Goal: Information Seeking & Learning: Learn about a topic

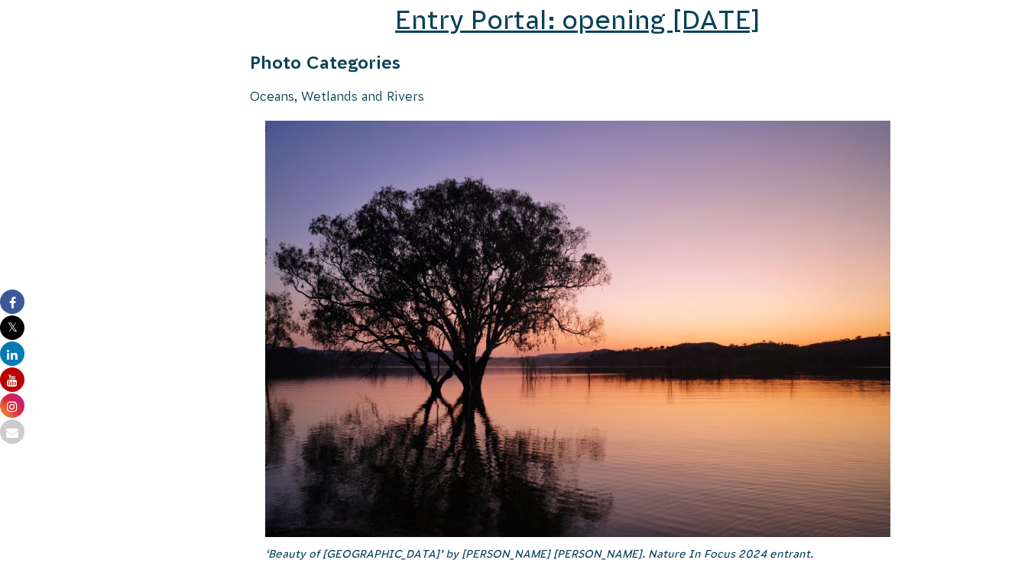
scroll to position [2391, 0]
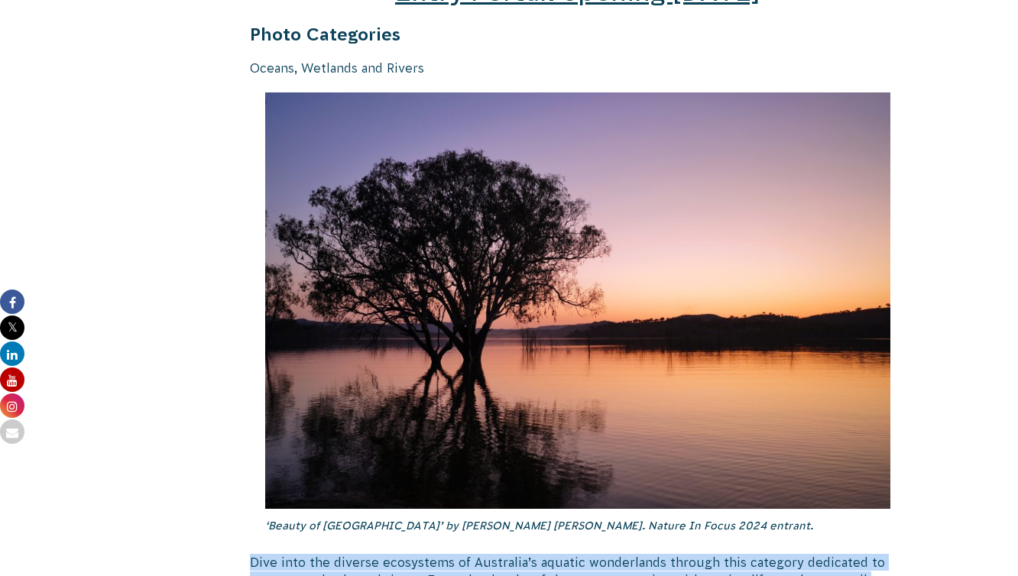
drag, startPoint x: 472, startPoint y: 326, endPoint x: 252, endPoint y: 542, distance: 308.6
copy div "Lore ipsu dol sitamet consectetu ad Elitseddo’e tempori utlaboreetd magnaal eni…"
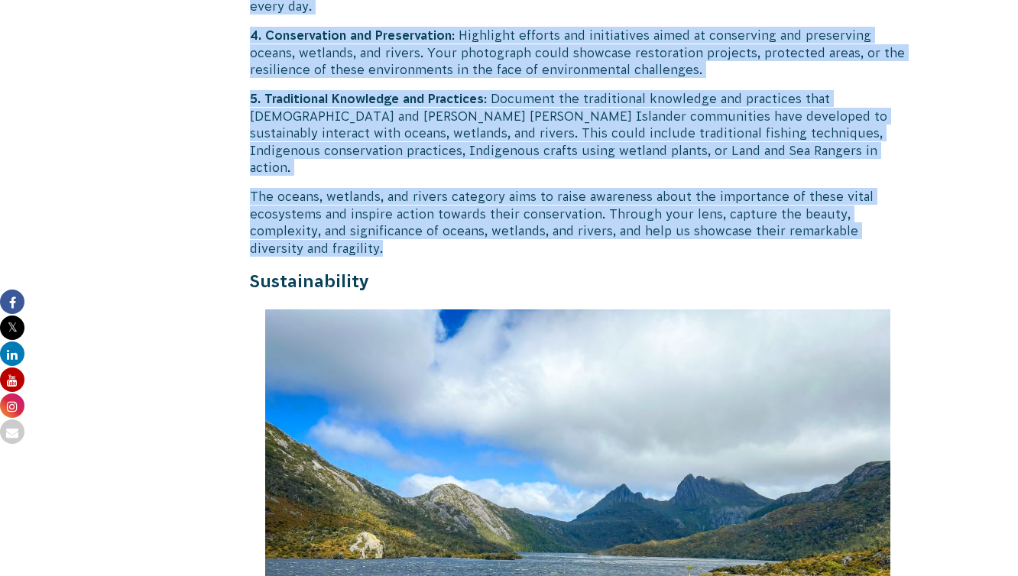
scroll to position [3242, 0]
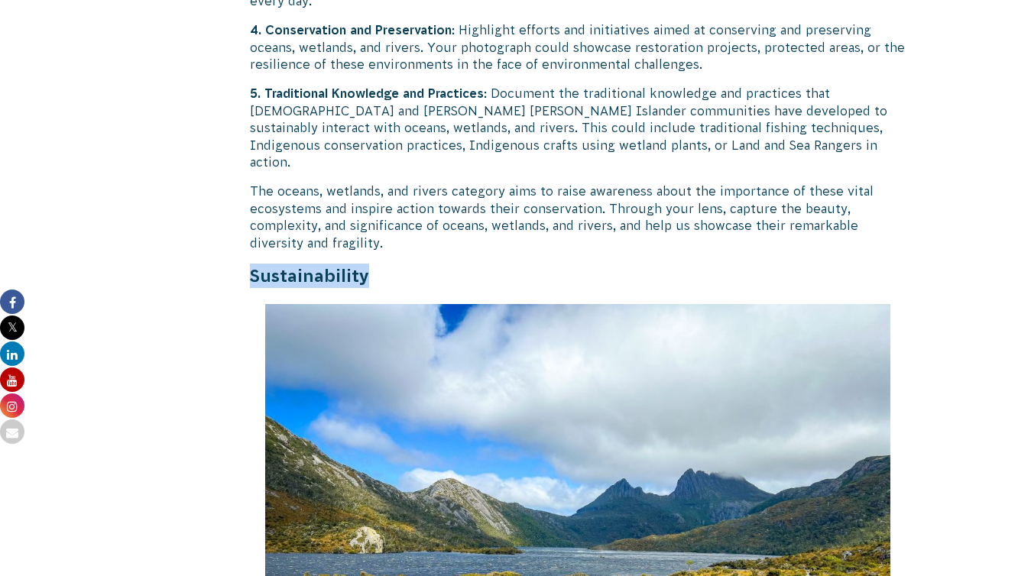
drag, startPoint x: 377, startPoint y: 238, endPoint x: 245, endPoint y: 238, distance: 131.5
copy strong "Sustainability"
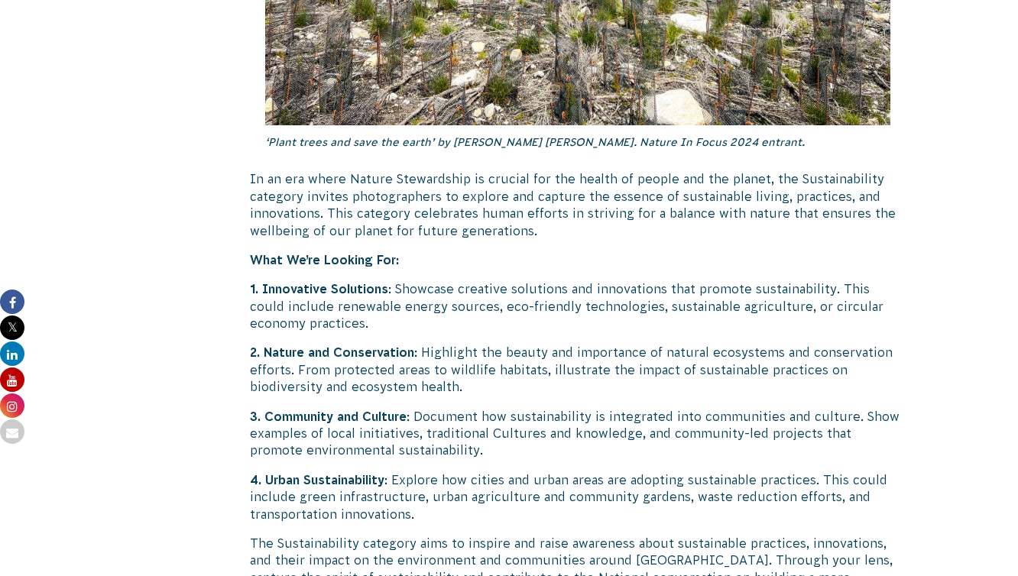
scroll to position [3926, 0]
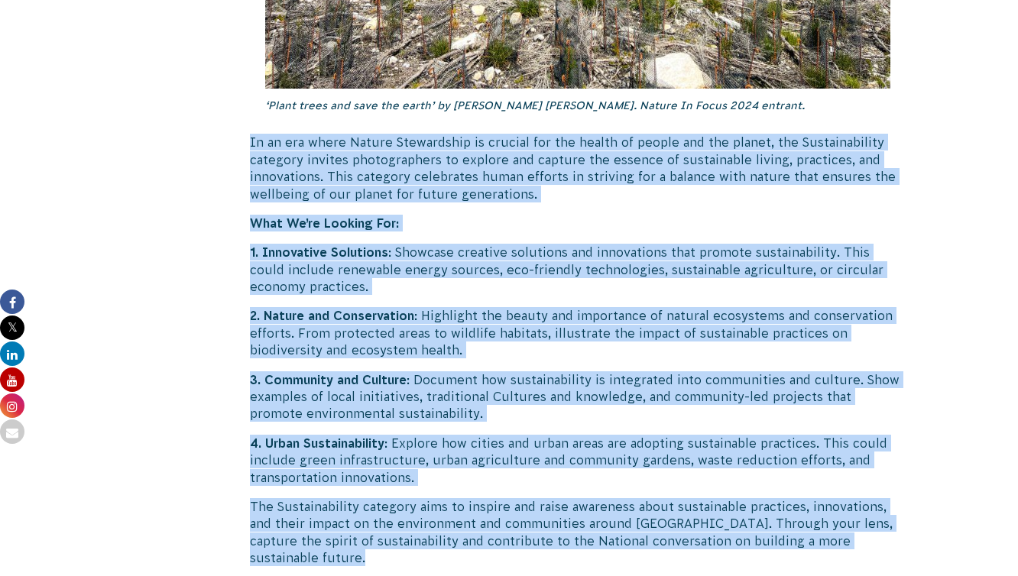
drag, startPoint x: 249, startPoint y: 104, endPoint x: 959, endPoint y: 517, distance: 821.7
click at [960, 518] on body "About Us Our Priorities Reconciliation Impact Our Board Our People Careers CVA …" at bounding box center [509, 506] width 1018 height 8865
copy div "Lo ip dol sitam Consec Adipiscinge se doeiusm tem inc utlabo et dolore mag ali …"
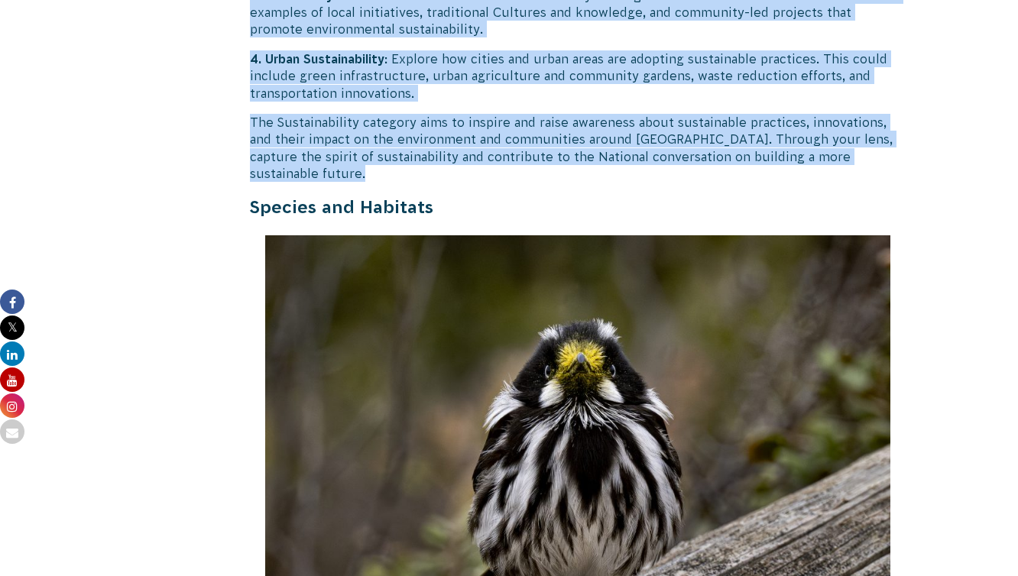
scroll to position [4382, 0]
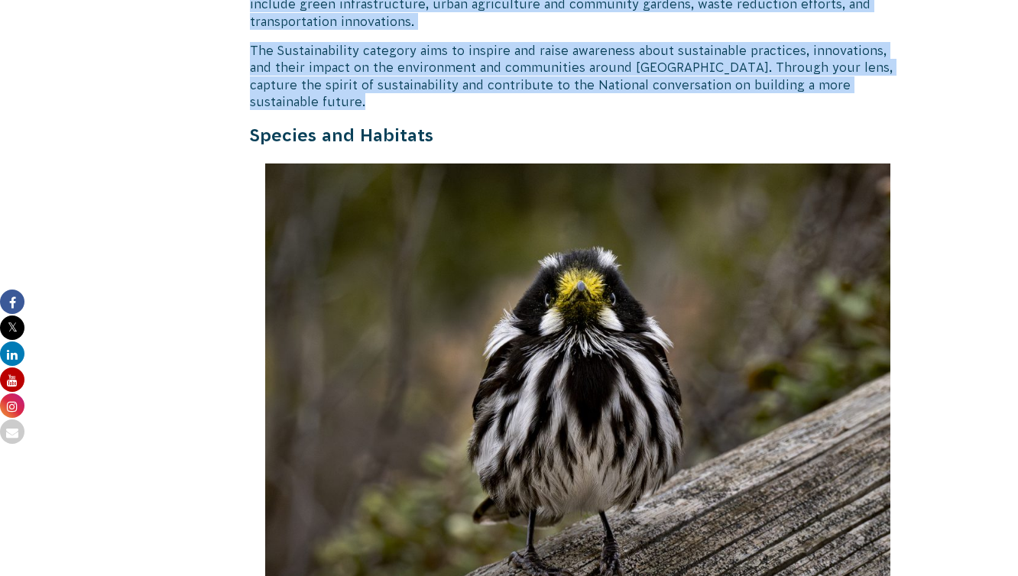
drag, startPoint x: 440, startPoint y: 86, endPoint x: 242, endPoint y: 87, distance: 198.0
copy strong "Species and Habitats"
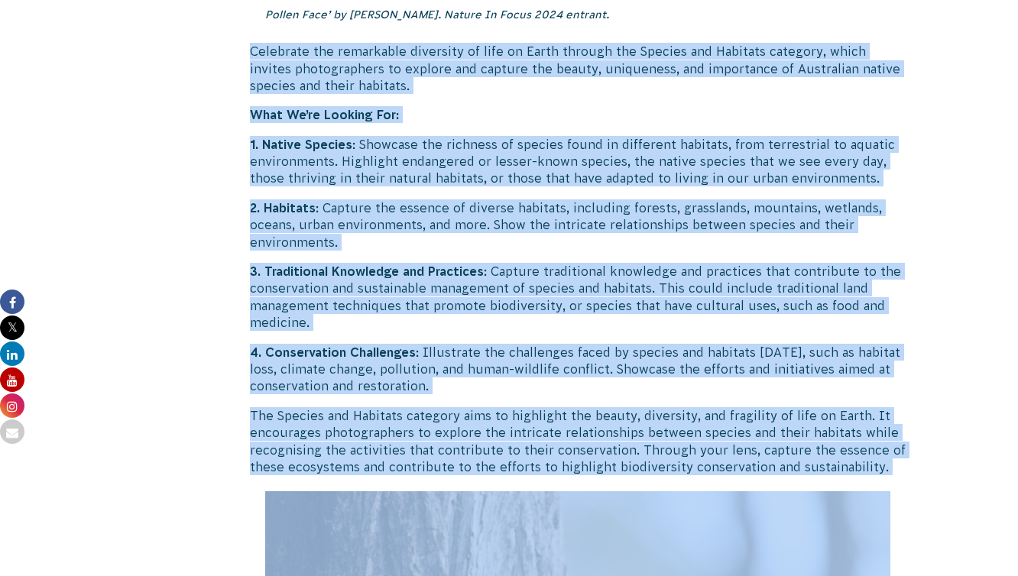
scroll to position [5168, 0]
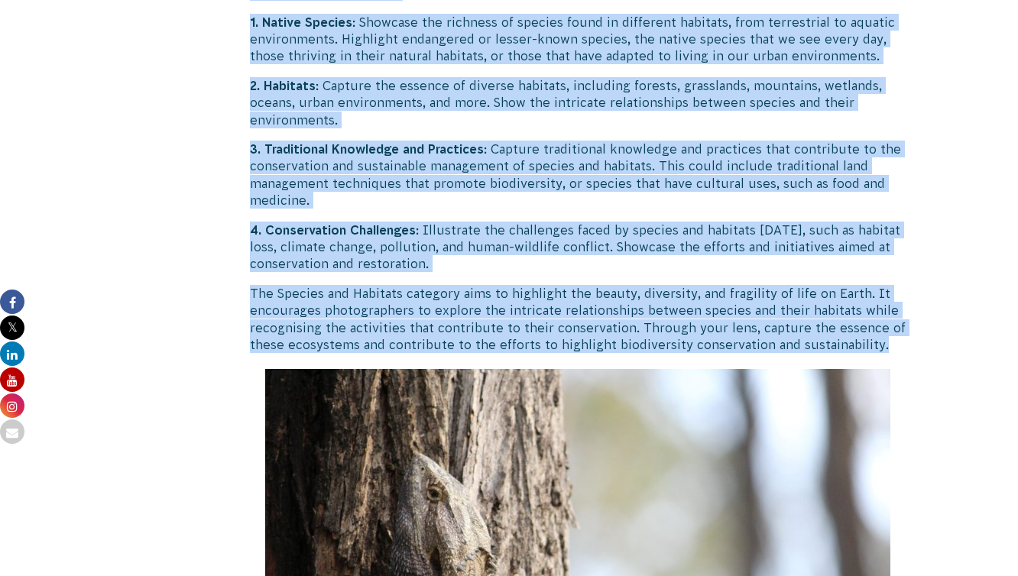
drag, startPoint x: 253, startPoint y: 78, endPoint x: 913, endPoint y: 292, distance: 694.2
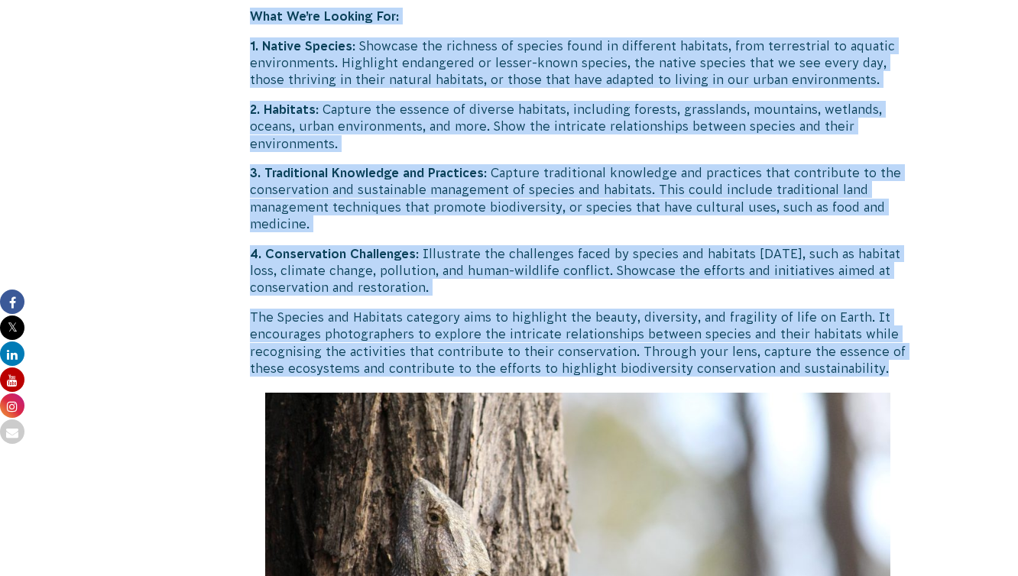
scroll to position [4870, 0]
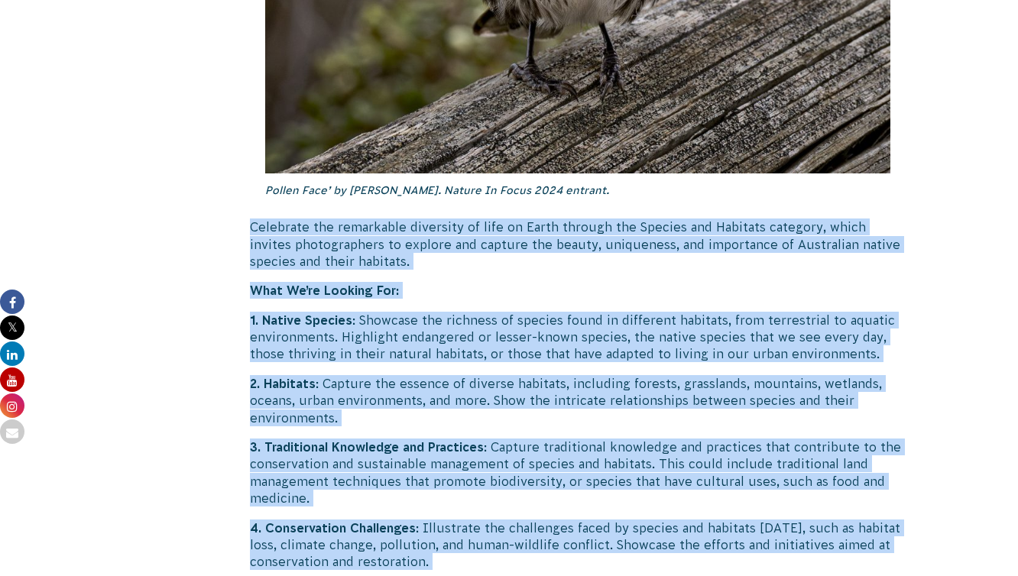
copy div "Loremipsu dol sitametcon adipiscin el sedd ei Tempo incidid utl Etdolor mag Ali…"
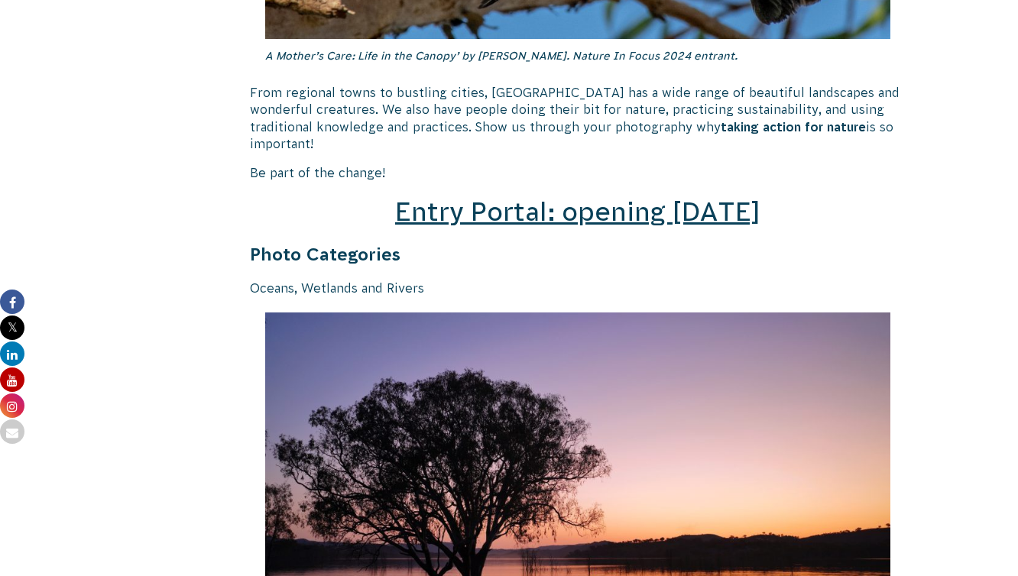
scroll to position [2144, 0]
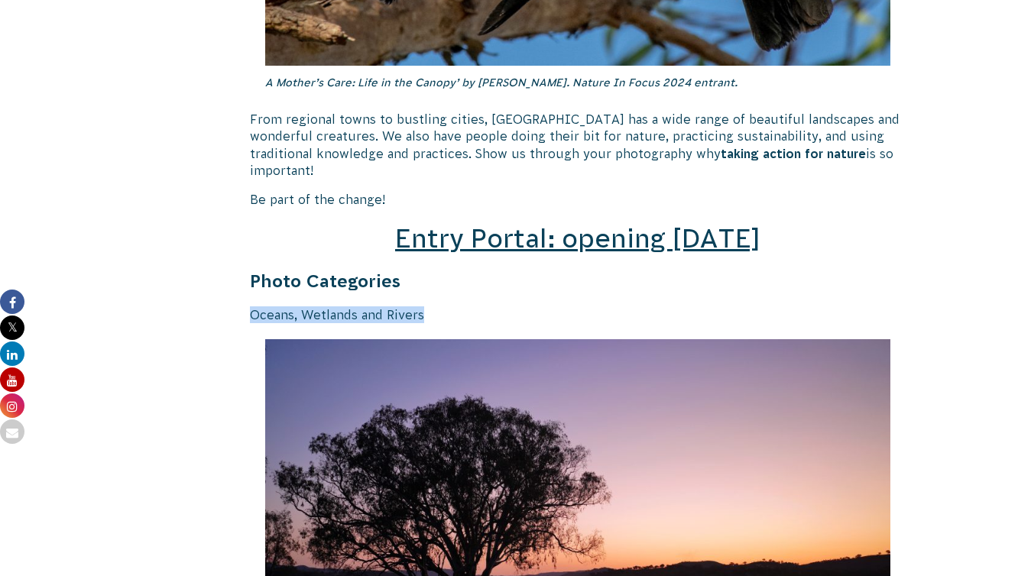
drag, startPoint x: 426, startPoint y: 300, endPoint x: 249, endPoint y: 297, distance: 176.6
copy p "Oceans, Wetlands and Rivers"
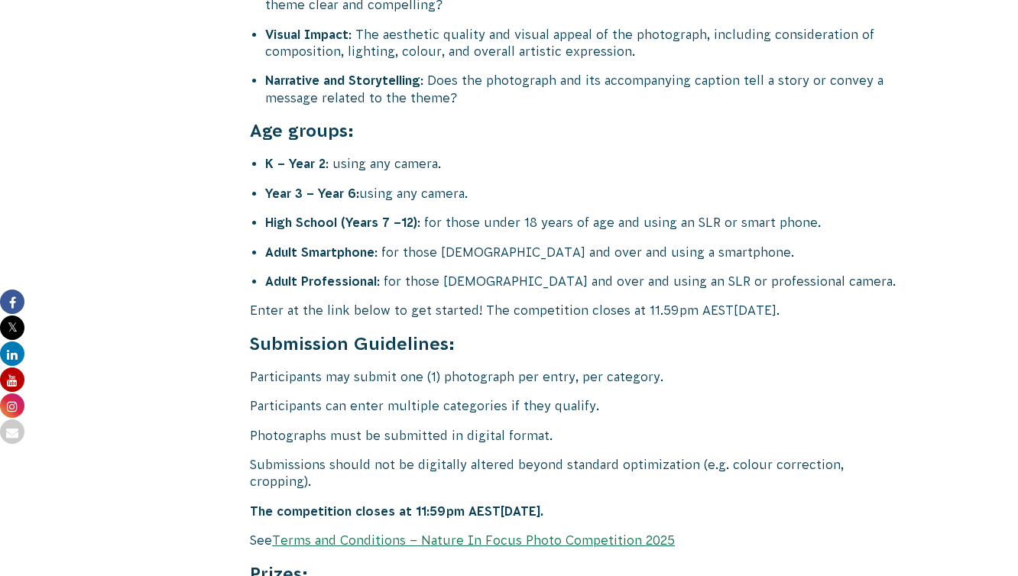
scroll to position [6048, 0]
